Goal: Navigation & Orientation: Find specific page/section

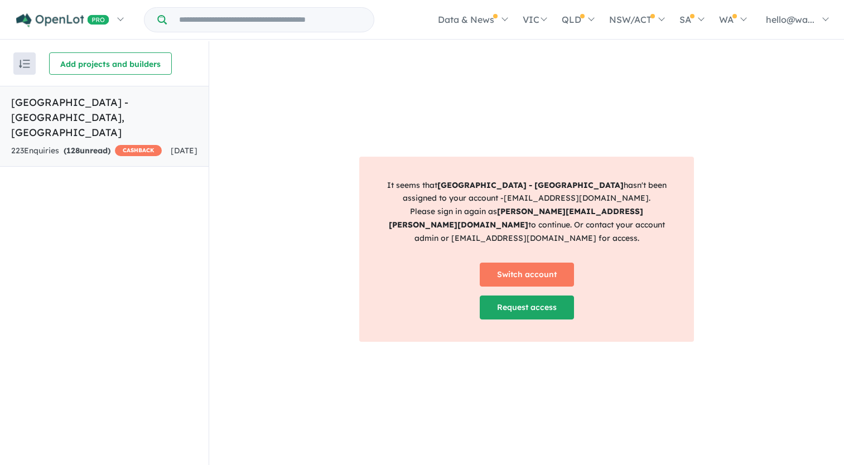
click at [71, 98] on h5 "Watagan Park Estate - Cooranbong , NSW" at bounding box center [104, 117] width 186 height 45
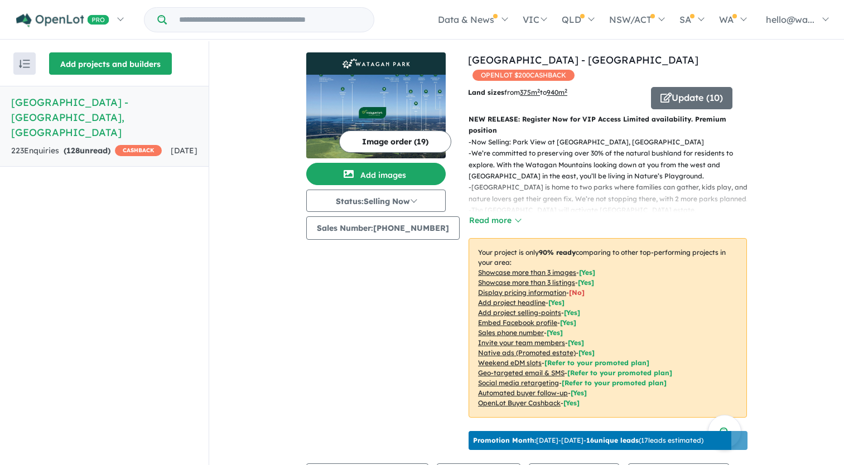
click at [80, 67] on button "Add projects and builders" at bounding box center [110, 63] width 123 height 22
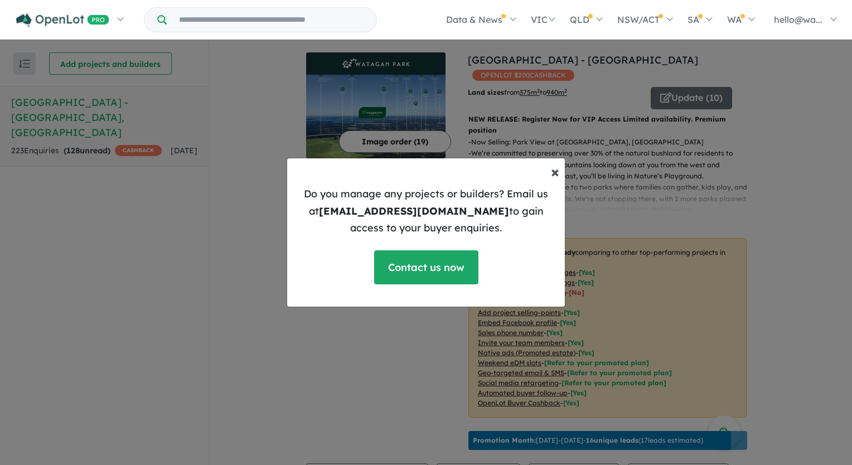
click at [557, 172] on span "×" at bounding box center [555, 172] width 8 height 20
